Goal: Navigation & Orientation: Go to known website

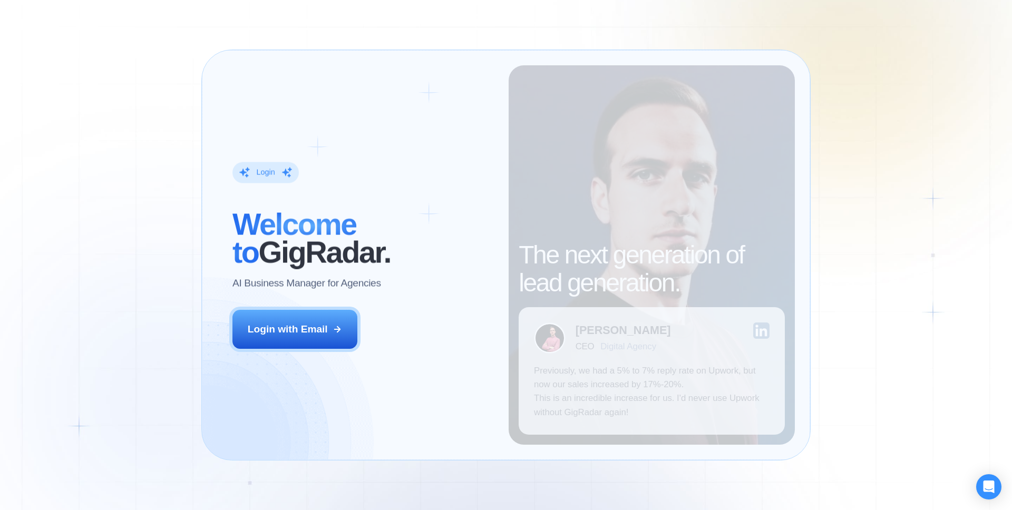
click at [330, 318] on button "Login with Email" at bounding box center [295, 329] width 125 height 39
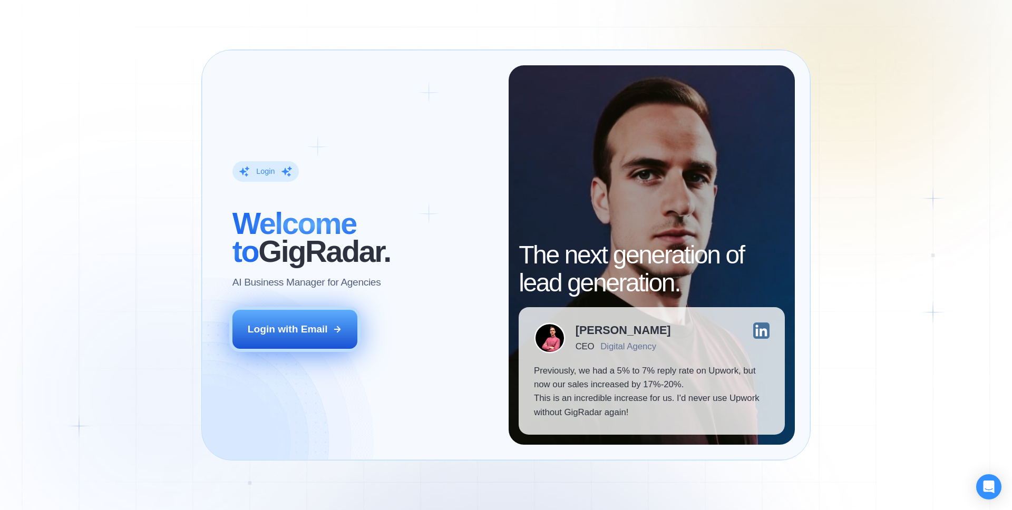
click at [308, 334] on div "Login with Email" at bounding box center [288, 330] width 80 height 14
